Goal: Task Accomplishment & Management: Manage account settings

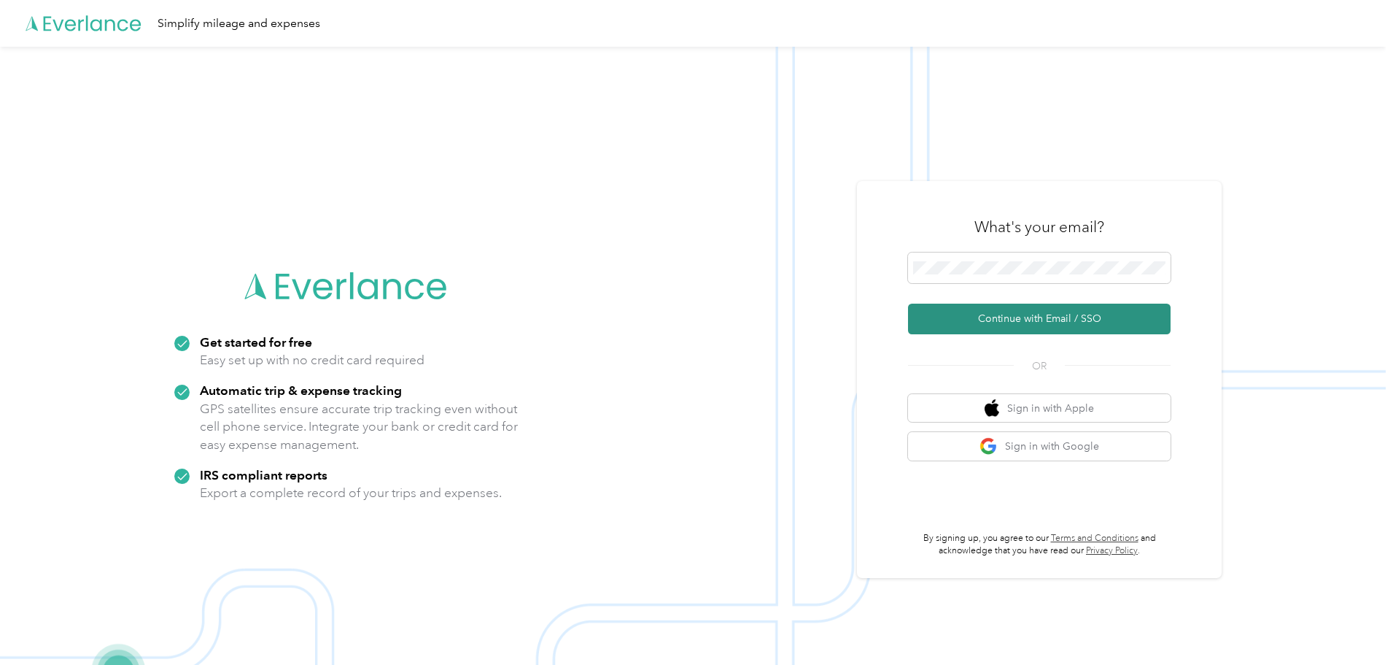
click at [1023, 309] on button "Continue with Email / SSO" at bounding box center [1039, 318] width 263 height 31
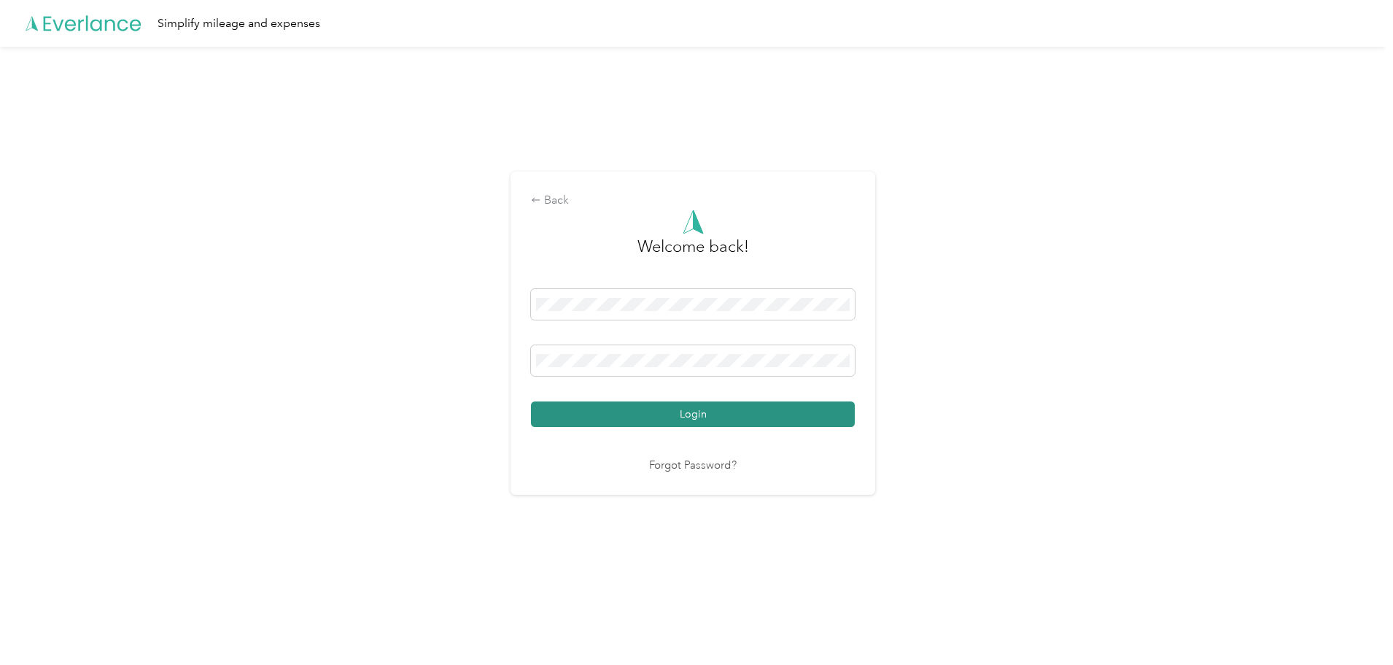
click at [608, 417] on button "Login" at bounding box center [693, 414] width 324 height 26
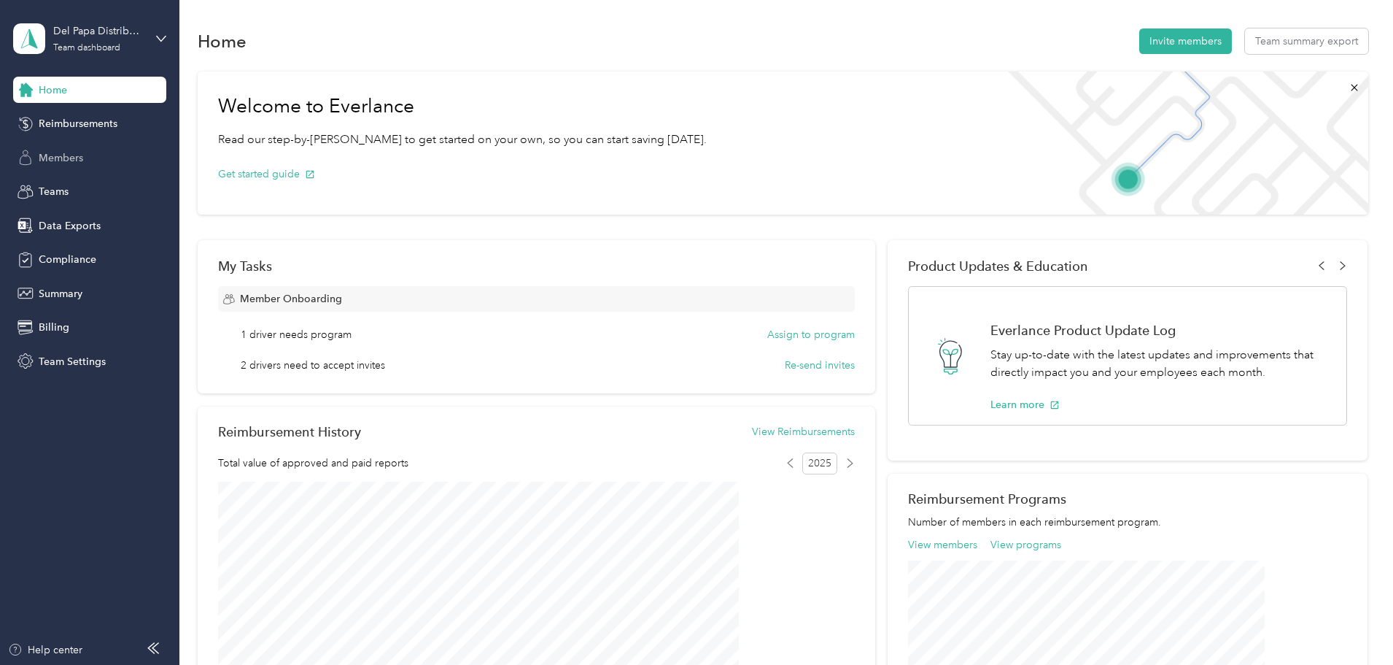
click at [65, 150] on span "Members" at bounding box center [61, 157] width 45 height 15
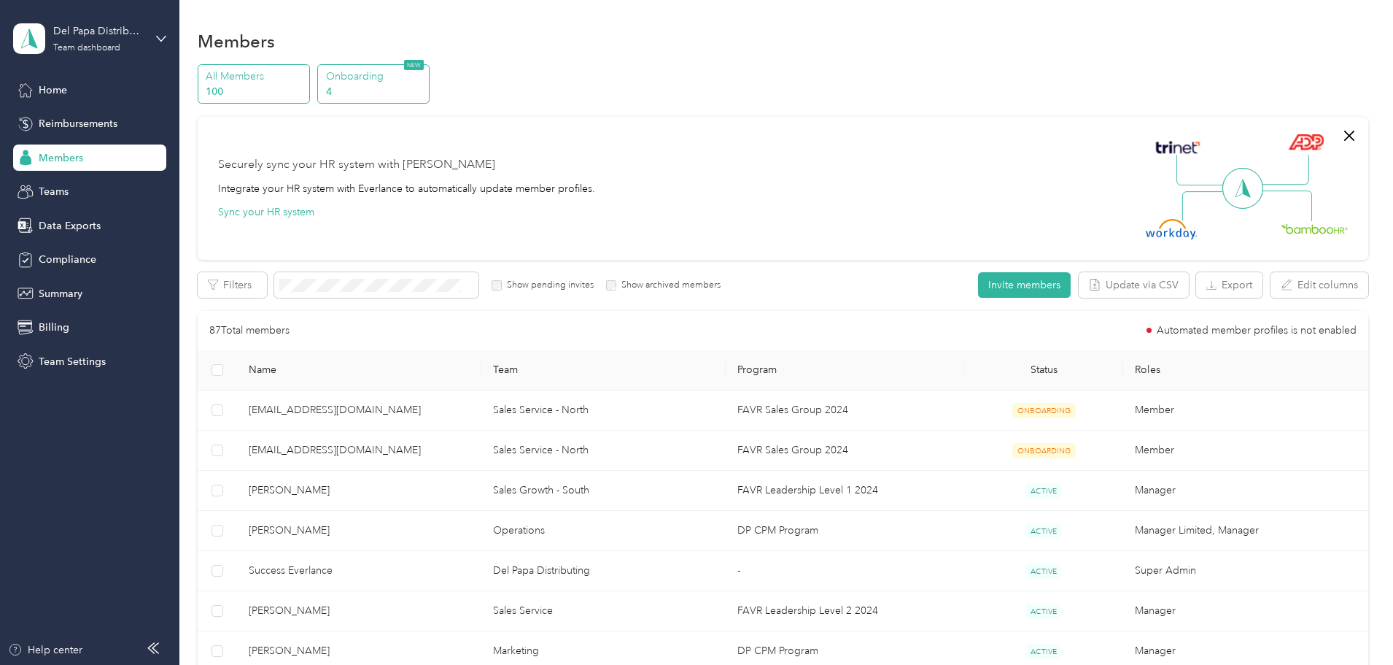
click at [425, 71] on p "Onboarding" at bounding box center [375, 76] width 99 height 15
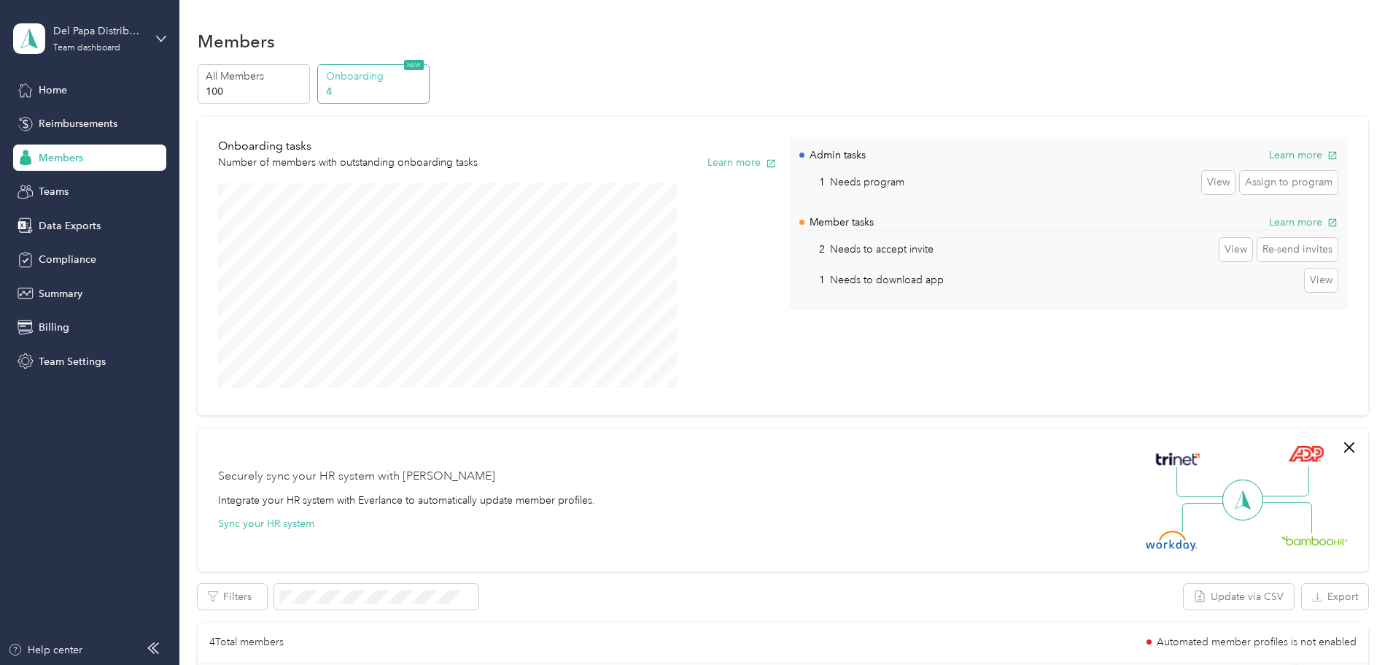
click at [66, 163] on span "Members" at bounding box center [61, 157] width 45 height 15
click at [50, 163] on span "Members" at bounding box center [61, 157] width 45 height 15
click at [305, 76] on p "All Members" at bounding box center [255, 76] width 99 height 15
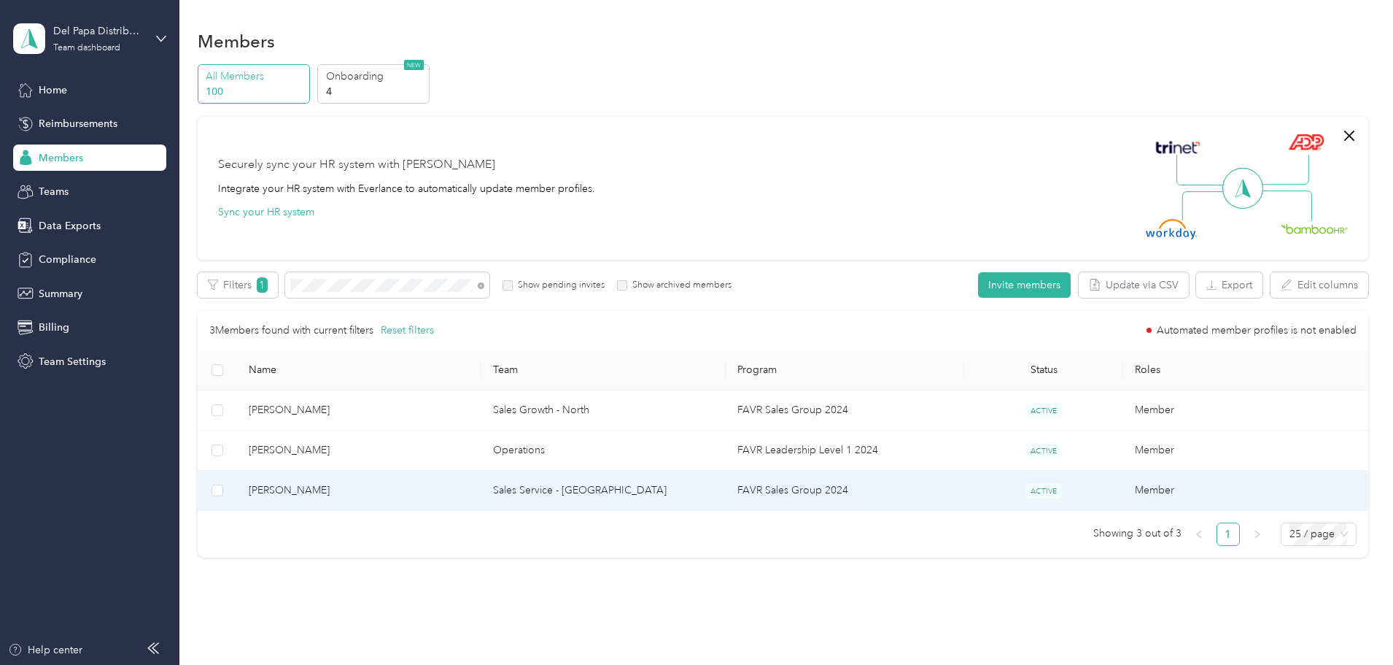
click at [398, 489] on span "[PERSON_NAME]" at bounding box center [359, 490] width 221 height 16
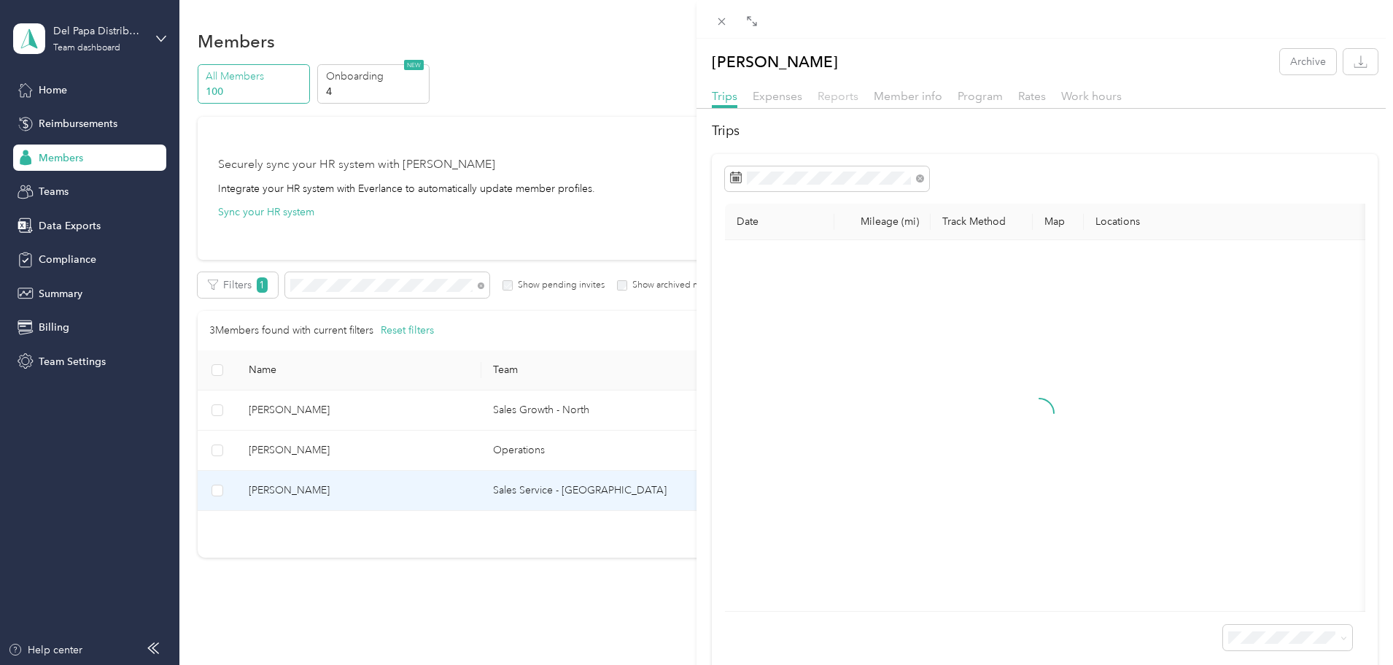
click at [851, 100] on span "Reports" at bounding box center [838, 96] width 41 height 14
